Goal: Transaction & Acquisition: Purchase product/service

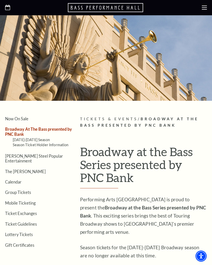
click at [20, 180] on link "Calendar" at bounding box center [13, 182] width 17 height 5
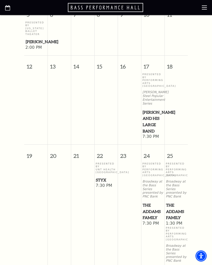
scroll to position [284, 0]
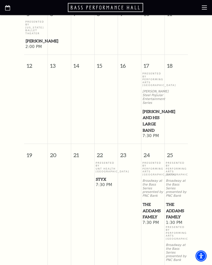
click at [107, 174] on p "Presented By UNT Health Fort Worth" at bounding box center [106, 168] width 21 height 12
click at [104, 188] on span "7:30 PM" at bounding box center [106, 186] width 21 height 6
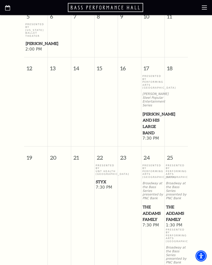
scroll to position [282, 0]
click at [109, 185] on span "Styx" at bounding box center [106, 182] width 20 height 6
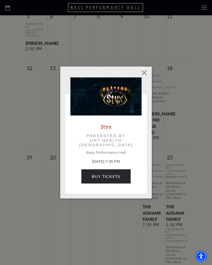
click at [105, 206] on div "Styx Presented by UNT Health Fort Worth Bass Performance Hall October 22, 7:30 …" at bounding box center [106, 132] width 212 height 265
click at [112, 180] on link "Buy Tickets" at bounding box center [105, 177] width 49 height 14
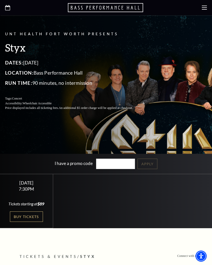
scroll to position [72, 0]
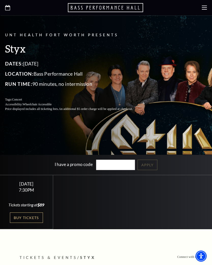
click at [39, 223] on link "Buy Tickets" at bounding box center [26, 218] width 33 height 10
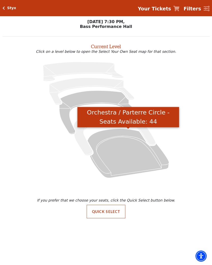
click at [118, 134] on icon "Orchestra / Parterre Circle - Seats Available: 44" at bounding box center [128, 153] width 82 height 49
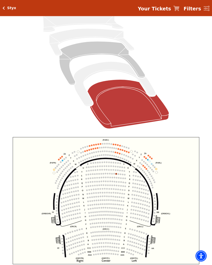
scroll to position [57, 0]
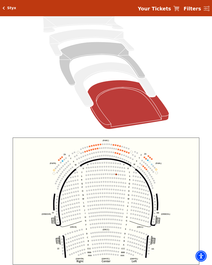
click at [131, 154] on icon "Left (ORPITL) Right (ORPITR) Center (ORPITC) ZZ AA YY BB ZA ZA (ORCL) (ORCR) (O…" at bounding box center [106, 201] width 187 height 127
click at [129, 150] on circle at bounding box center [129, 149] width 2 height 2
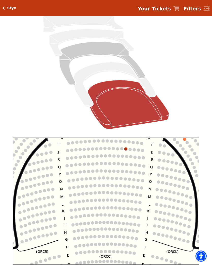
click at [180, 152] on icon "Left (ORPITL) Right (ORPITR) Center (ORPITC) ZZ AA YY BB ZA ZA (ORCL) (ORCR) (O…" at bounding box center [106, 201] width 187 height 127
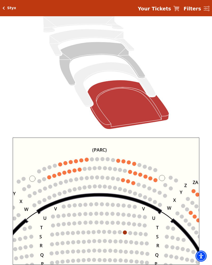
click at [144, 219] on circle at bounding box center [145, 218] width 4 height 4
click at [47, 180] on icon "Left (ORPITL) Right (ORPITR) Center (ORPITC) ZZ AA YY BB ZA ZA (ORCL) (ORCR) (O…" at bounding box center [106, 201] width 187 height 127
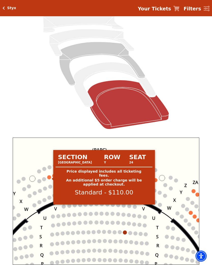
click at [51, 177] on circle at bounding box center [49, 178] width 4 height 4
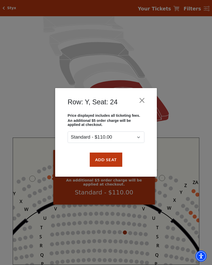
click at [112, 161] on button "Add Seat" at bounding box center [106, 160] width 33 height 14
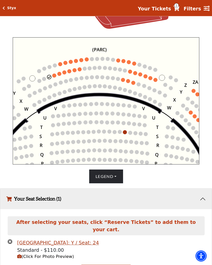
scroll to position [158, 0]
click at [55, 76] on circle at bounding box center [54, 76] width 4 height 4
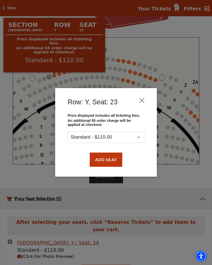
click at [114, 162] on button "Add Seat" at bounding box center [106, 160] width 33 height 14
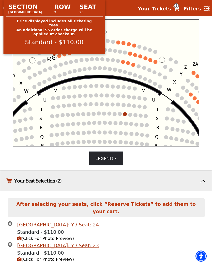
scroll to position [178, 0]
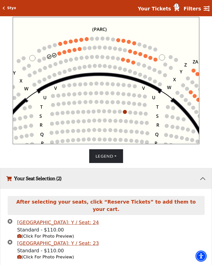
click at [179, 9] on icon "Your Tickets" at bounding box center [176, 8] width 6 height 5
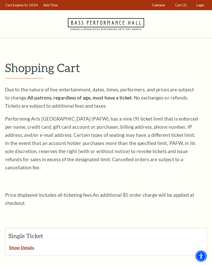
click at [179, 6] on span "Cart" at bounding box center [178, 5] width 7 height 4
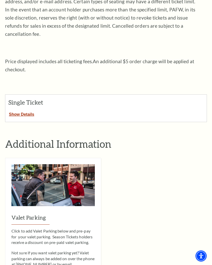
scroll to position [134, 0]
click at [29, 110] on button "Show Details" at bounding box center [21, 113] width 33 height 7
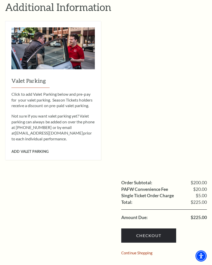
scroll to position [432, 0]
click at [152, 229] on link "Checkout" at bounding box center [148, 236] width 55 height 14
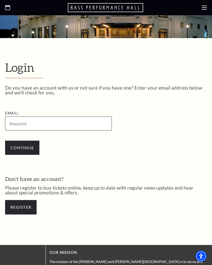
scroll to position [73, 0]
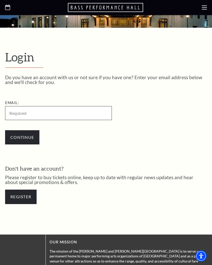
click at [30, 113] on input "Email:" at bounding box center [58, 114] width 107 height 14
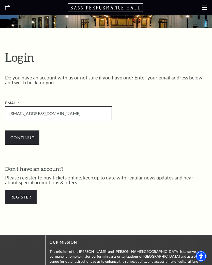
type input "dawnelle29@gmail.com"
click at [26, 135] on input "Continue" at bounding box center [22, 138] width 34 height 14
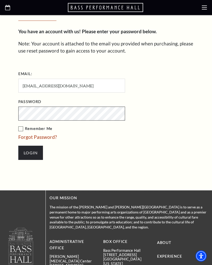
scroll to position [150, 0]
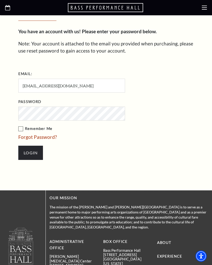
click at [21, 127] on label "Remember Me" at bounding box center [97, 129] width 158 height 6
click at [0, 0] on input "Remember Me" at bounding box center [0, 0] width 0 height 0
click at [34, 153] on input "Login" at bounding box center [30, 153] width 25 height 14
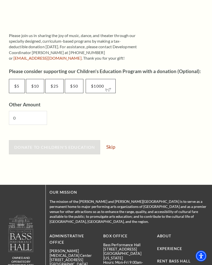
scroll to position [252, 0]
click at [115, 145] on link "Skip" at bounding box center [110, 147] width 9 height 5
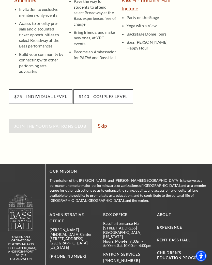
scroll to position [143, 0]
click at [107, 124] on link "Skip" at bounding box center [102, 126] width 9 height 5
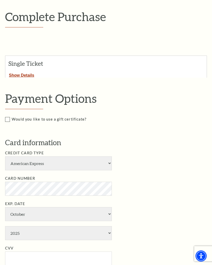
scroll to position [74, 0]
click at [111, 158] on select "American Express Visa Master Card Discover" at bounding box center [58, 164] width 107 height 14
select select "25"
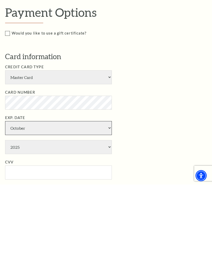
select select "7"
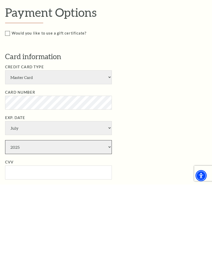
select select "2029"
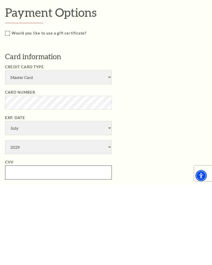
type input "644"
type input "Dawn Miller"
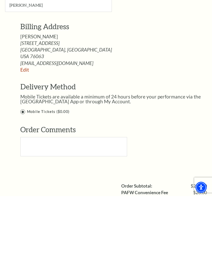
scroll to position [285, 0]
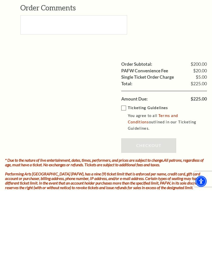
click at [127, 180] on label "Ticketing Guidelines You agree to all Terms and Conditions outlined in our Tick…" at bounding box center [167, 193] width 93 height 27
click at [0, 0] on input "Ticketing Guidelines You agree to all Terms and Conditions outlined in our Tick…" at bounding box center [0, 0] width 0 height 0
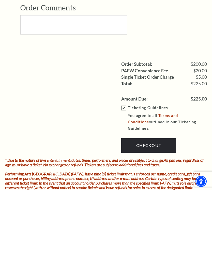
scroll to position [475, 0]
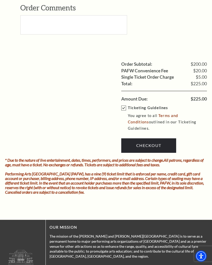
click at [156, 139] on link "Checkout" at bounding box center [148, 146] width 55 height 14
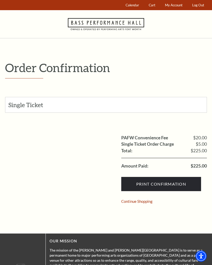
click at [157, 183] on input "Print Confirmation" at bounding box center [161, 184] width 80 height 14
click at [165, 184] on input "Print Confirmation" at bounding box center [161, 184] width 80 height 14
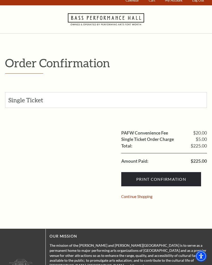
scroll to position [6, 0]
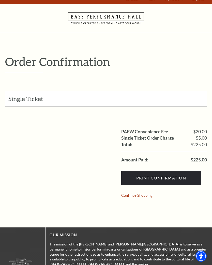
click at [158, 181] on input "Print Confirmation" at bounding box center [161, 178] width 80 height 14
click at [160, 180] on input "Print Confirmation" at bounding box center [161, 178] width 80 height 14
click at [37, 105] on div "Single Ticket" at bounding box center [105, 98] width 201 height 15
click at [158, 179] on input "Print Confirmation" at bounding box center [161, 178] width 80 height 14
click at [158, 178] on input "Print Confirmation" at bounding box center [161, 178] width 80 height 14
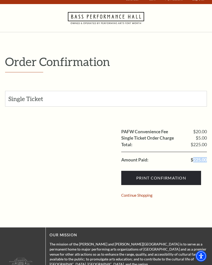
click at [100, 197] on div "PAFW Convenience Fee $20.00 Single Ticket Order Charge $5.00 Shipping: Total: $…" at bounding box center [106, 159] width 202 height 86
click at [143, 180] on input "Print Confirmation" at bounding box center [161, 178] width 80 height 14
click at [143, 178] on input "Print Confirmation" at bounding box center [161, 178] width 80 height 14
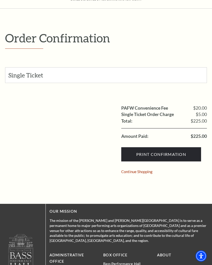
scroll to position [30, 0]
click at [159, 156] on input "Print Confirmation" at bounding box center [161, 154] width 80 height 14
click at [168, 153] on input "Print Confirmation" at bounding box center [161, 154] width 80 height 14
click at [172, 155] on input "Print Confirmation" at bounding box center [161, 154] width 80 height 14
